Goal: Navigation & Orientation: Find specific page/section

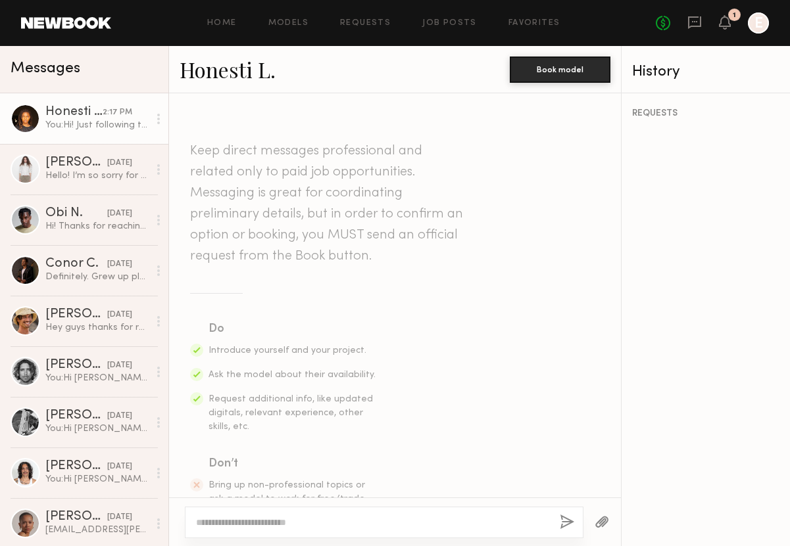
scroll to position [700, 0]
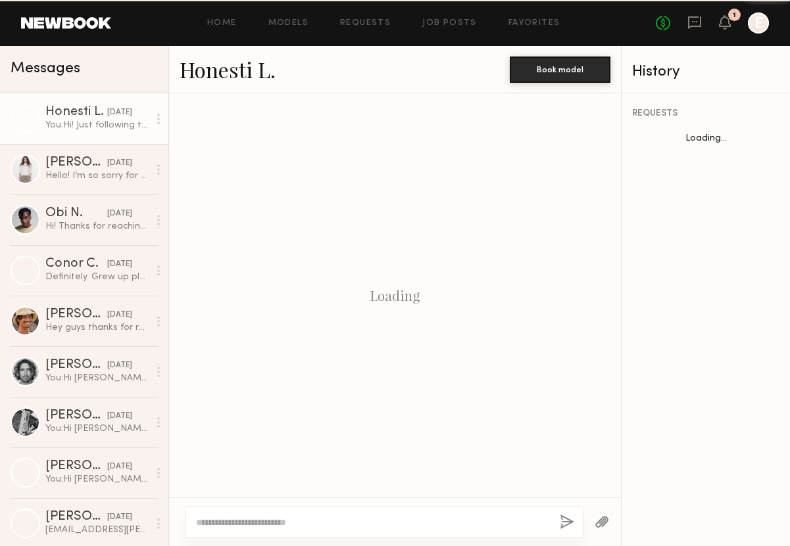
scroll to position [671, 0]
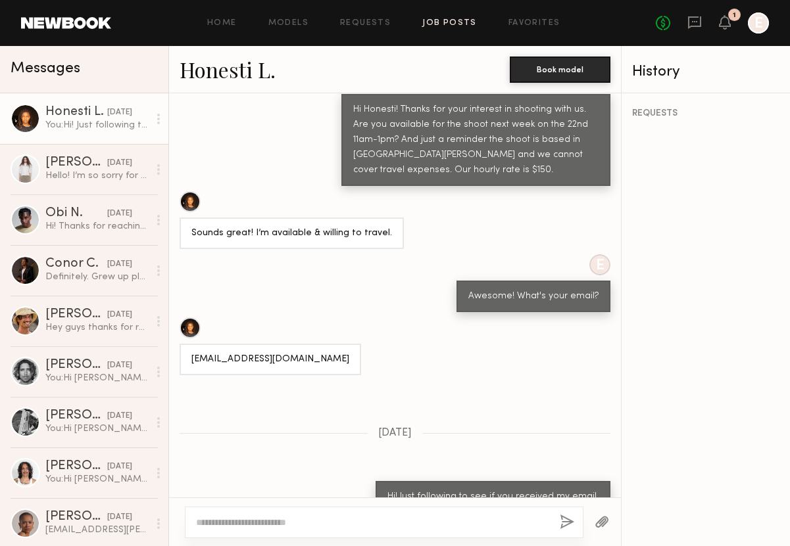
click at [444, 24] on link "Job Posts" at bounding box center [449, 23] width 55 height 9
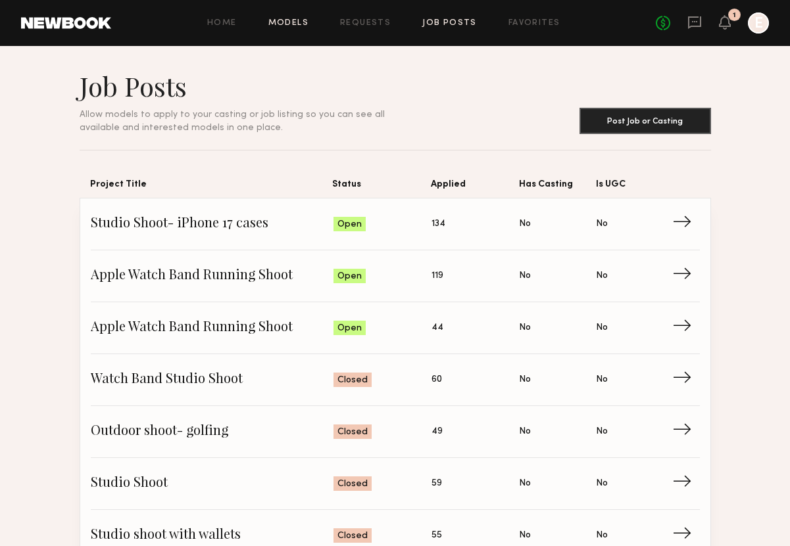
click at [286, 19] on link "Models" at bounding box center [288, 23] width 40 height 9
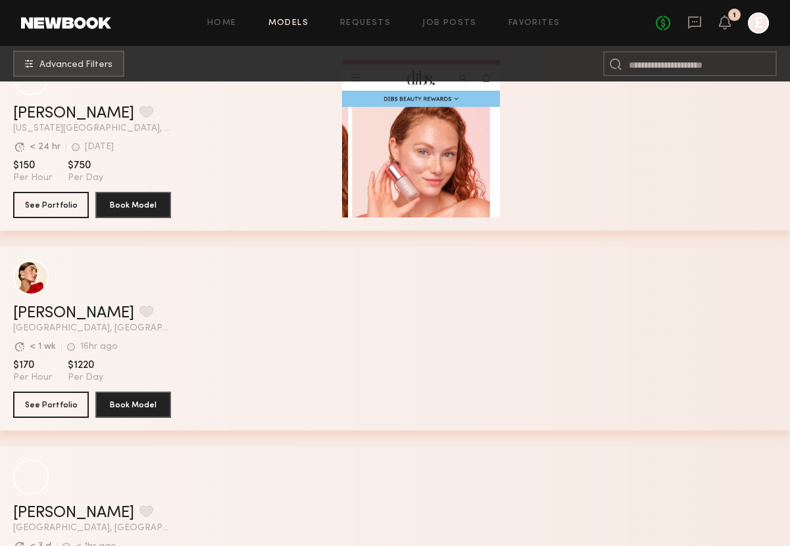
scroll to position [1248, 0]
